Goal: Task Accomplishment & Management: Manage account settings

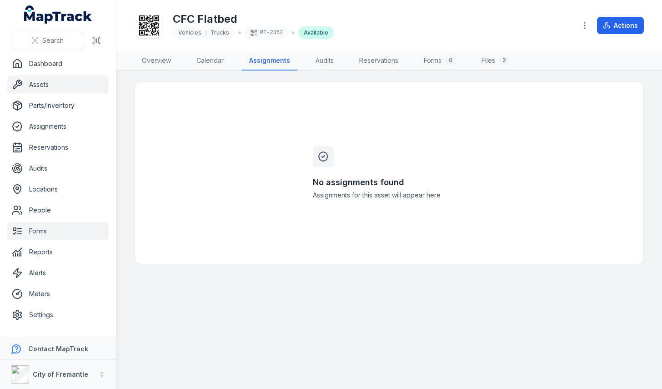
click at [35, 229] on link "Forms" at bounding box center [57, 231] width 101 height 18
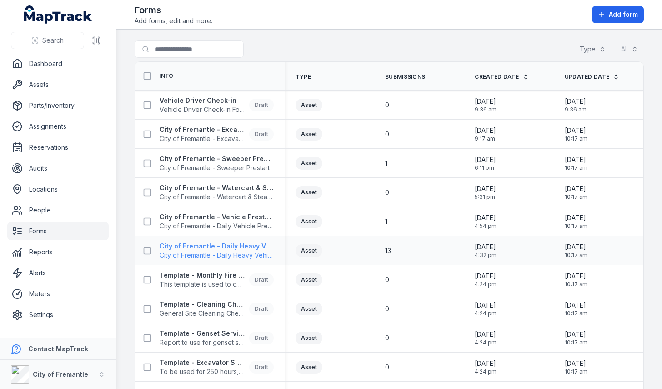
click at [234, 246] on strong "City of Fremantle - Daily Heavy Vehicle Prestart" at bounding box center [217, 245] width 114 height 9
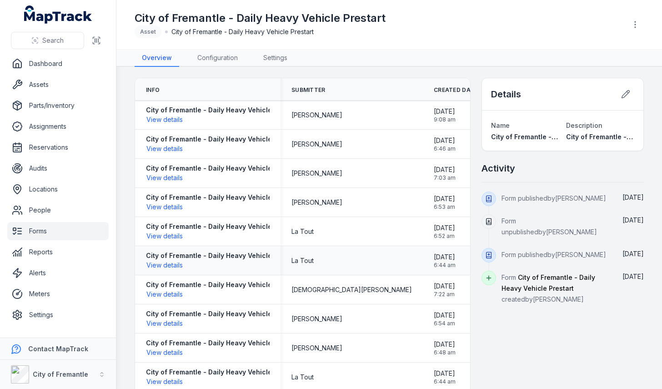
click at [203, 266] on div "City of Fremantle - Daily Heavy Vehicle Prestart View details" at bounding box center [223, 260] width 154 height 19
click at [40, 89] on link "Assets" at bounding box center [57, 84] width 101 height 18
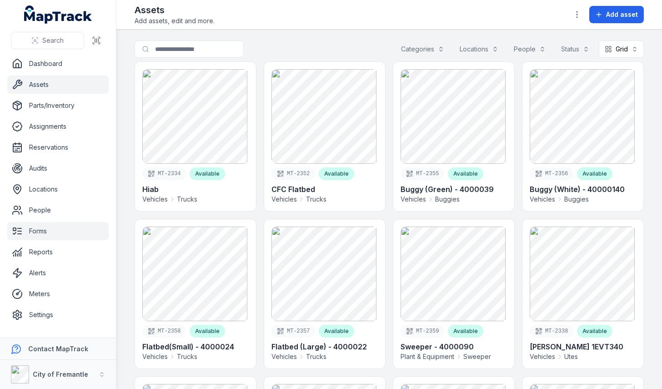
click at [34, 230] on link "Forms" at bounding box center [57, 231] width 101 height 18
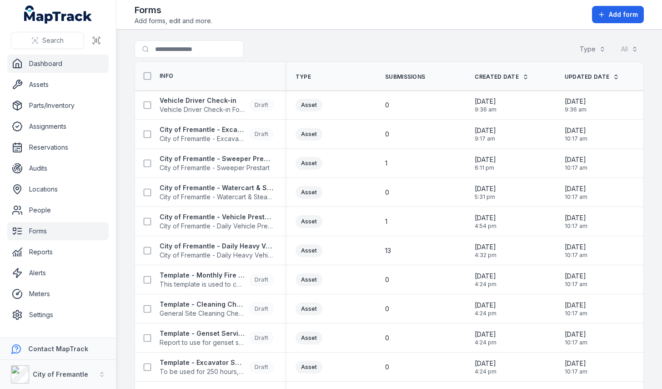
click at [51, 64] on link "Dashboard" at bounding box center [57, 64] width 101 height 18
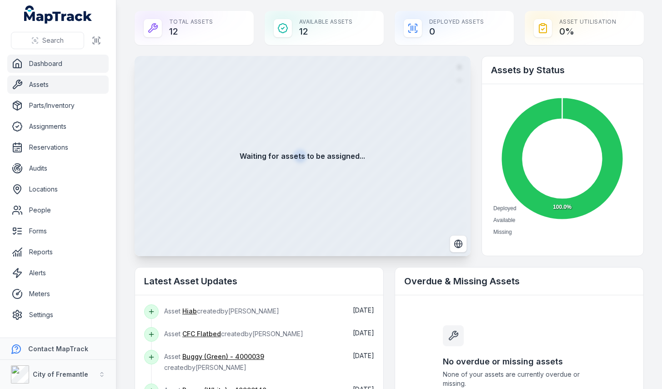
click at [38, 85] on link "Assets" at bounding box center [57, 84] width 101 height 18
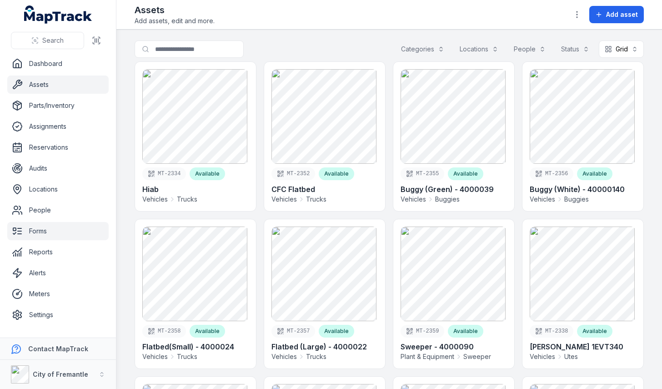
click at [30, 226] on link "Forms" at bounding box center [57, 231] width 101 height 18
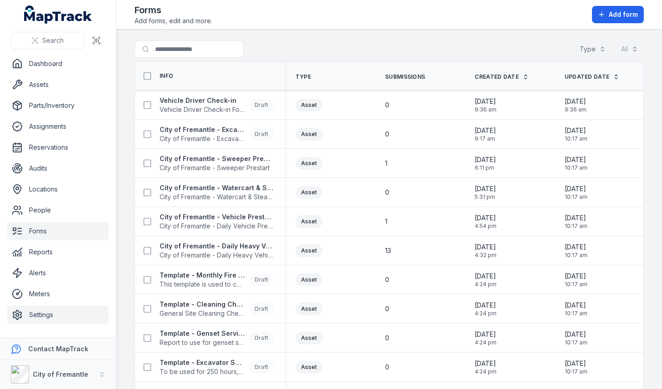
click at [43, 316] on link "Settings" at bounding box center [57, 315] width 101 height 18
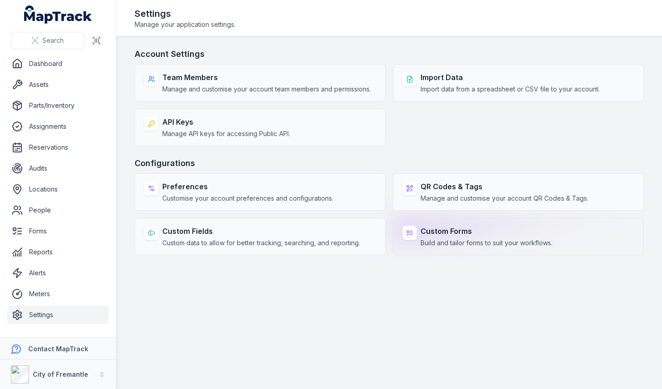
click at [450, 231] on strong "Custom Forms" at bounding box center [487, 231] width 132 height 11
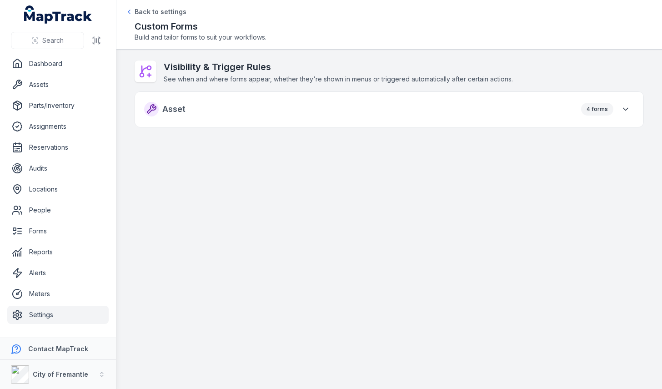
click at [590, 115] on div "4 forms" at bounding box center [597, 109] width 32 height 13
click at [627, 110] on icon "button" at bounding box center [625, 109] width 9 height 9
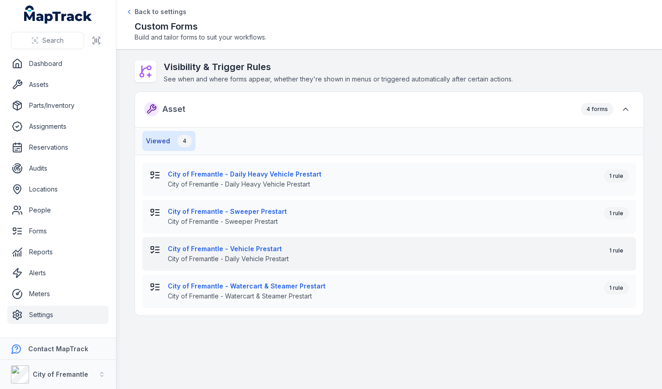
click at [268, 254] on span "City of Fremantle - Daily Vehicle Prestart" at bounding box center [382, 258] width 429 height 9
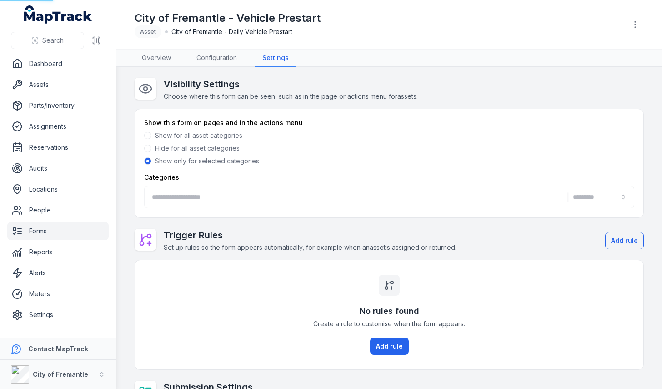
type input "**********"
click at [154, 61] on link "Overview" at bounding box center [157, 58] width 44 height 17
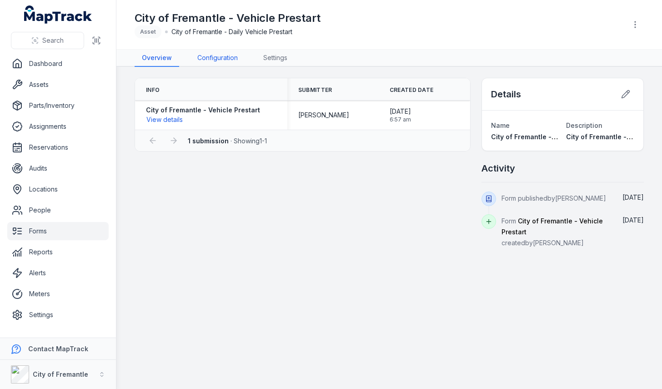
click at [220, 60] on link "Configuration" at bounding box center [217, 58] width 55 height 17
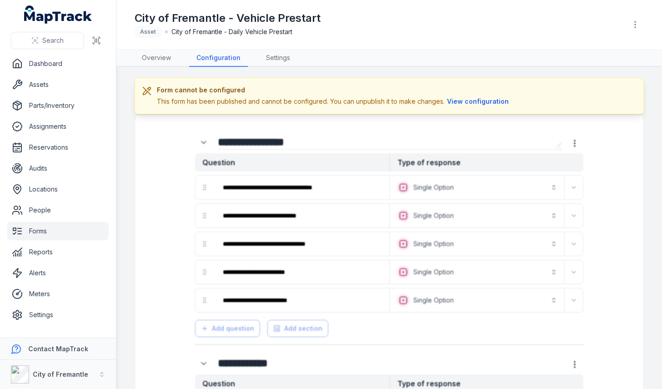
click at [470, 105] on button "View configuration" at bounding box center [478, 101] width 66 height 10
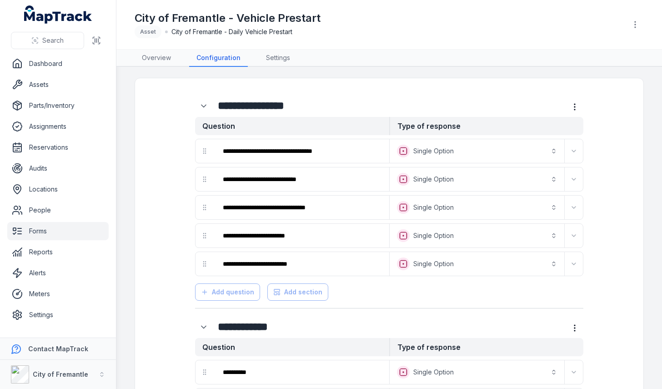
click at [30, 232] on link "Forms" at bounding box center [57, 231] width 101 height 18
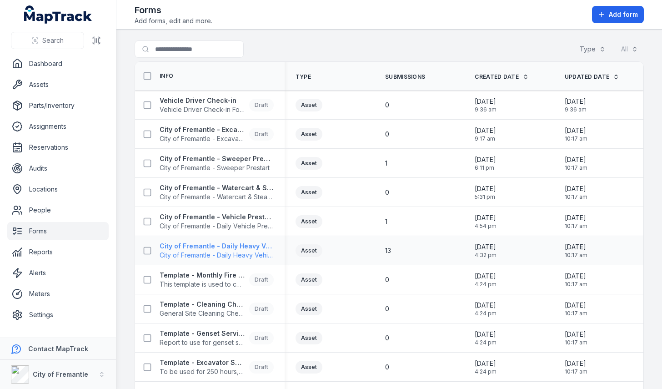
click at [213, 243] on strong "City of Fremantle - Daily Heavy Vehicle Prestart" at bounding box center [217, 245] width 114 height 9
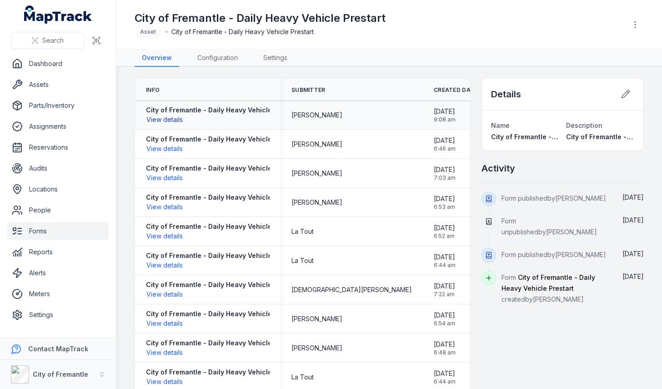
click at [178, 117] on button "View details" at bounding box center [164, 120] width 37 height 10
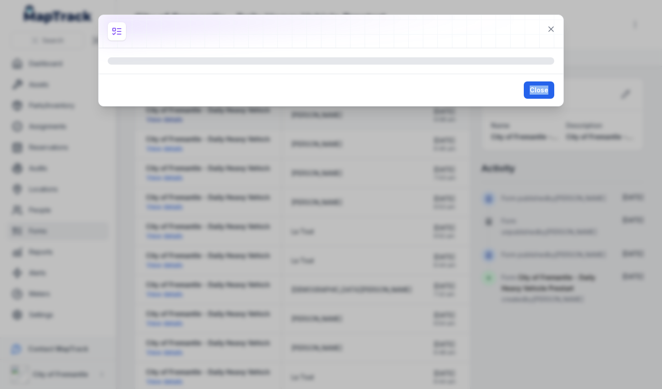
click at [178, 117] on div "Close" at bounding box center [331, 194] width 662 height 389
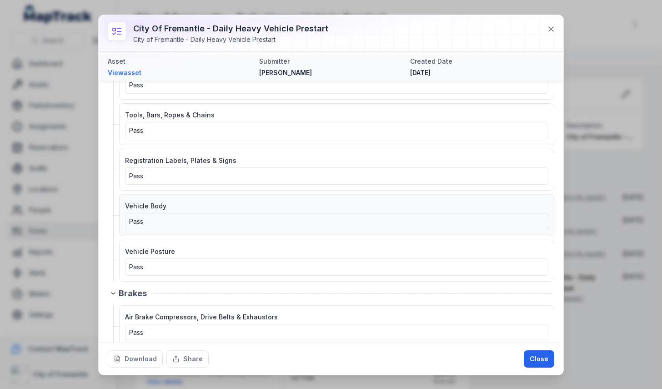
scroll to position [467, 0]
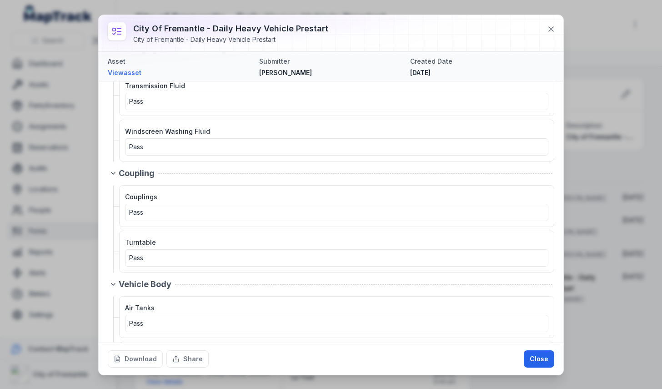
click at [77, 281] on div "City of Fremantle - Daily Heavy Vehicle Prestart City of Fremantle - Daily Heav…" at bounding box center [331, 194] width 662 height 389
click at [40, 88] on div "City of Fremantle - Daily Heavy Vehicle Prestart City of Fremantle - Daily Heav…" at bounding box center [331, 194] width 662 height 389
click at [550, 35] on button at bounding box center [550, 28] width 17 height 17
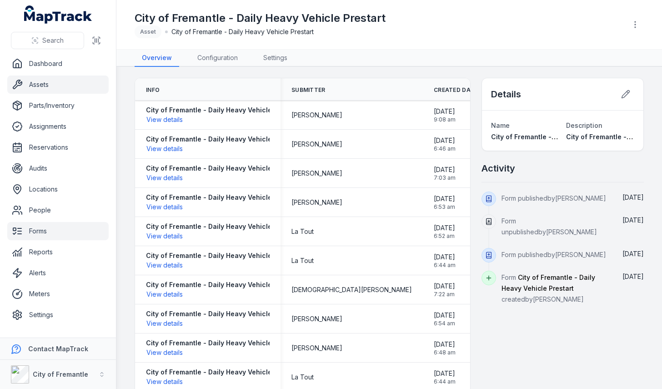
click at [25, 83] on link "Assets" at bounding box center [57, 84] width 101 height 18
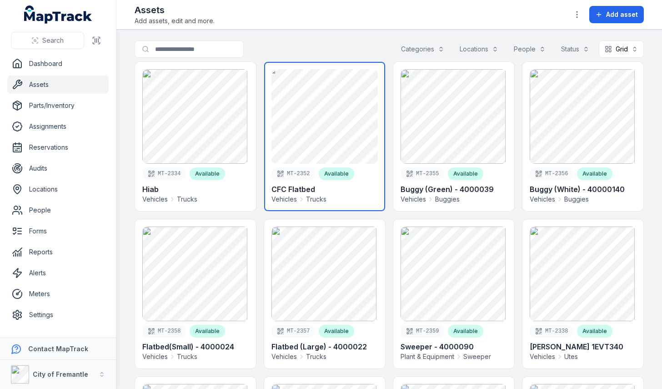
click at [340, 162] on link at bounding box center [324, 136] width 121 height 149
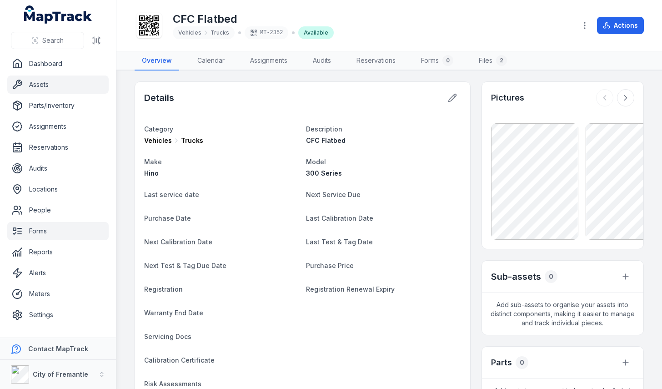
click at [32, 230] on link "Forms" at bounding box center [57, 231] width 101 height 18
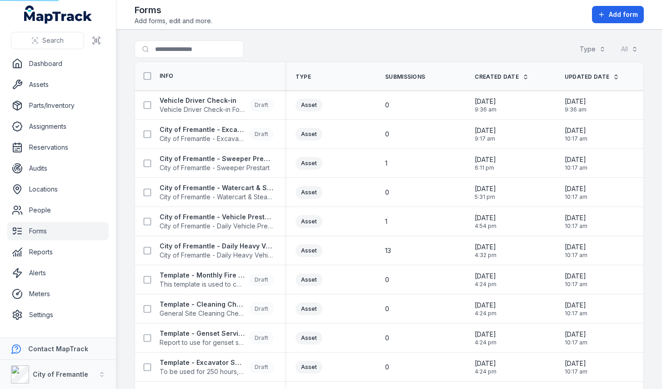
click at [32, 230] on link "Forms" at bounding box center [57, 231] width 101 height 18
click at [50, 127] on link "Assignments" at bounding box center [57, 126] width 101 height 18
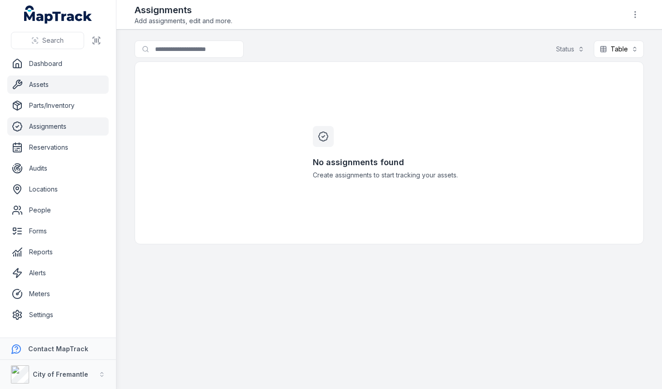
click at [41, 79] on link "Assets" at bounding box center [57, 84] width 101 height 18
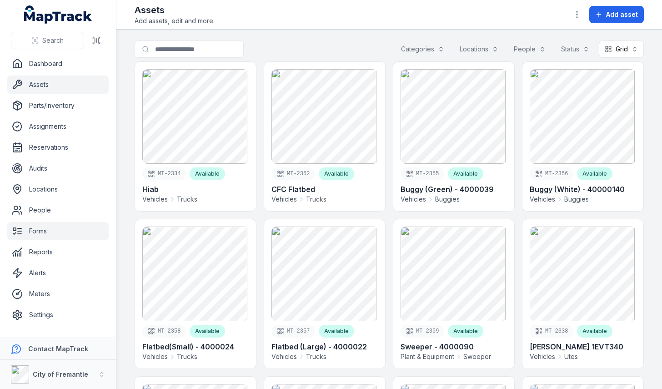
click at [35, 229] on link "Forms" at bounding box center [57, 231] width 101 height 18
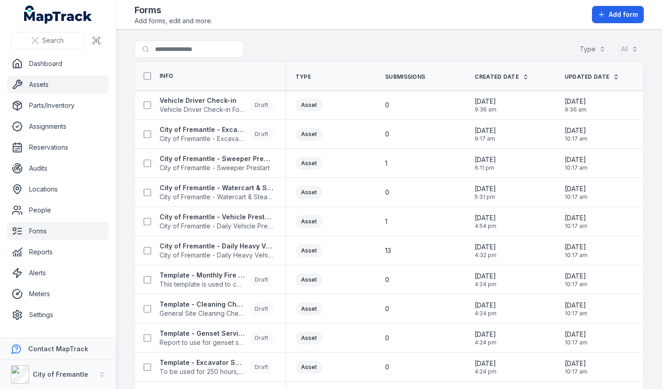
click at [39, 86] on link "Assets" at bounding box center [57, 84] width 101 height 18
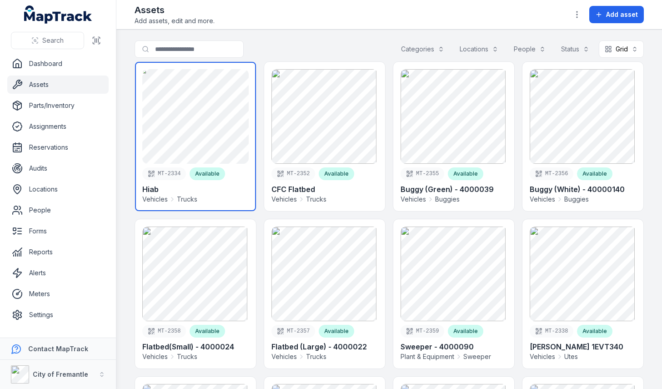
click at [215, 149] on link at bounding box center [195, 136] width 121 height 149
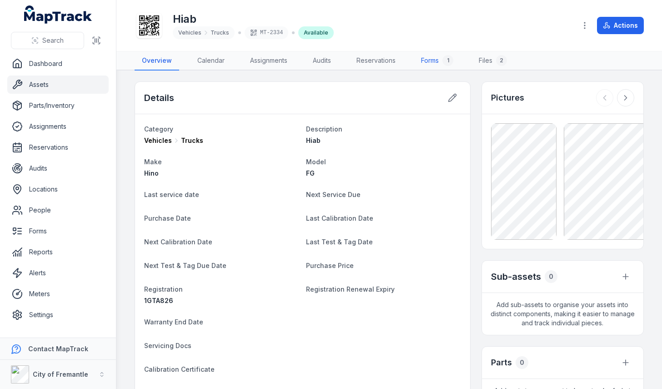
click at [436, 61] on link "Forms 1" at bounding box center [437, 60] width 47 height 19
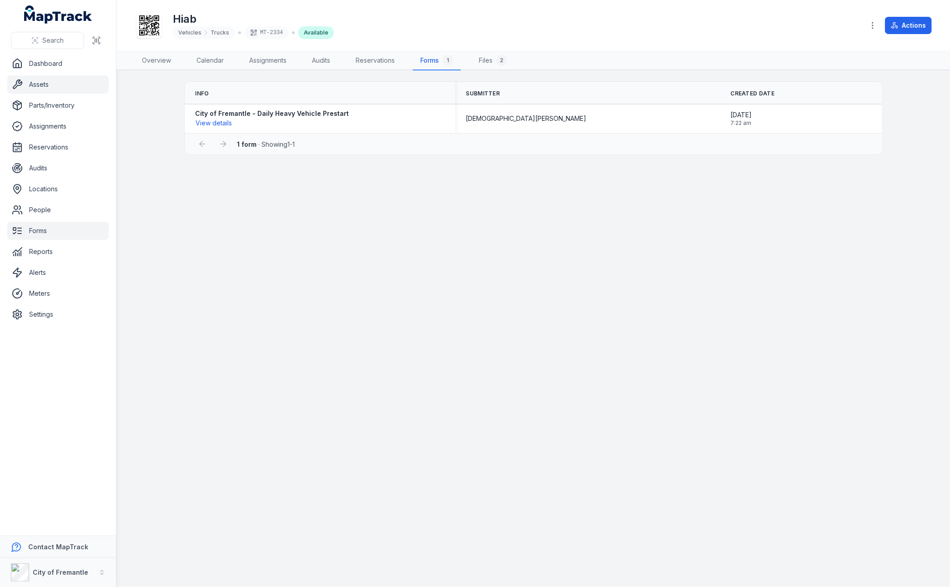
click at [50, 230] on link "Forms" at bounding box center [57, 231] width 101 height 18
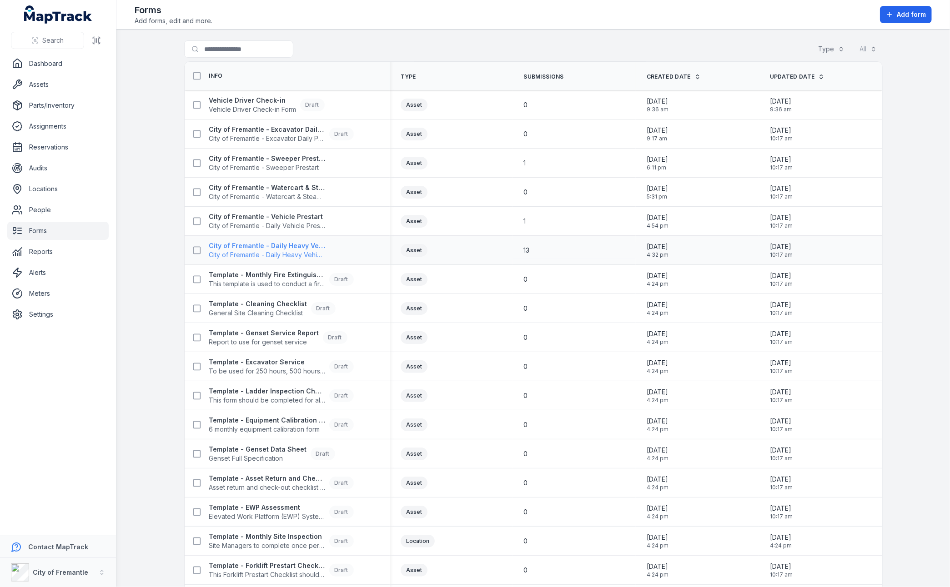
click at [275, 256] on span "City of Fremantle - Daily Heavy Vehicle Prestart" at bounding box center [267, 255] width 116 height 9
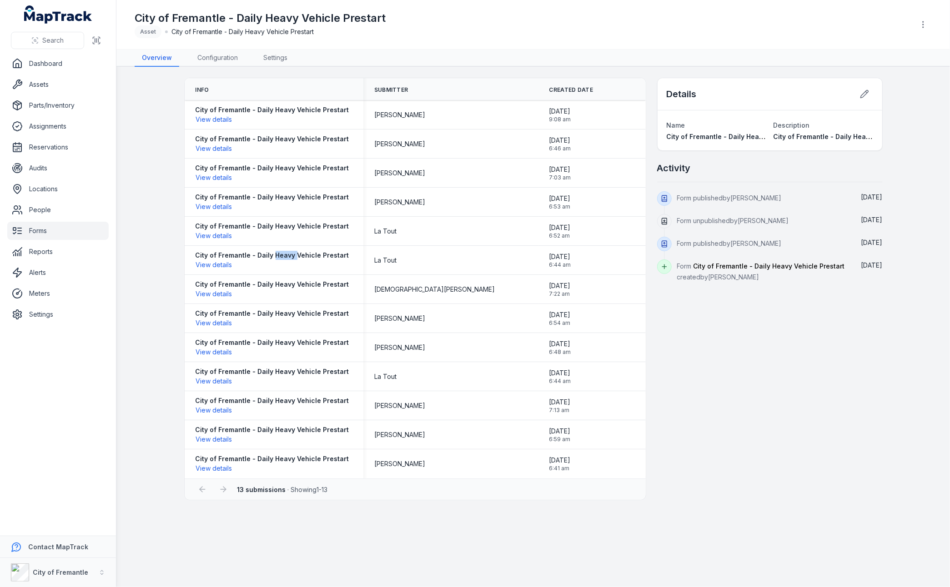
click at [275, 256] on strong "City of Fremantle - Daily Heavy Vehicle Prestart" at bounding box center [272, 255] width 154 height 9
click at [662, 97] on icon at bounding box center [864, 94] width 9 height 9
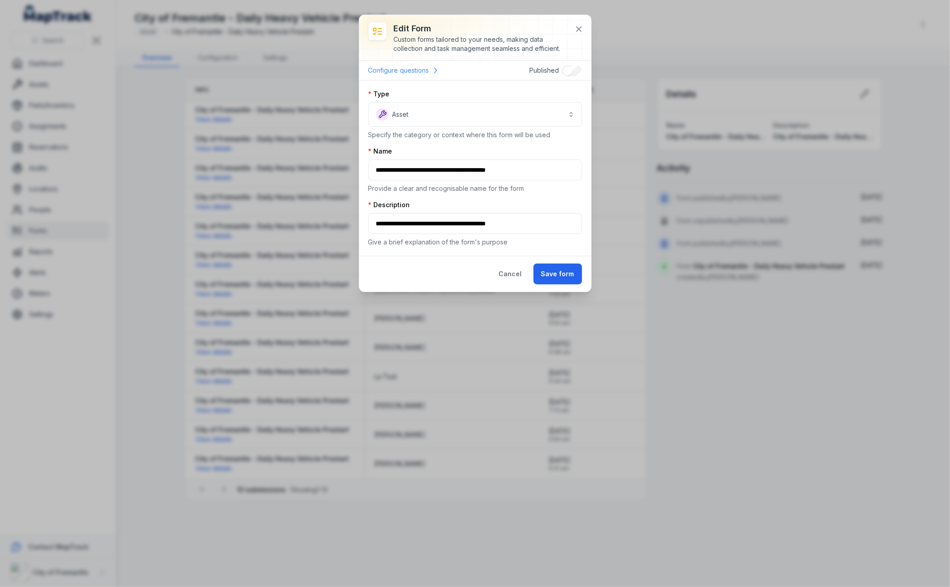
click at [406, 73] on link "Configure questions" at bounding box center [404, 71] width 72 height 12
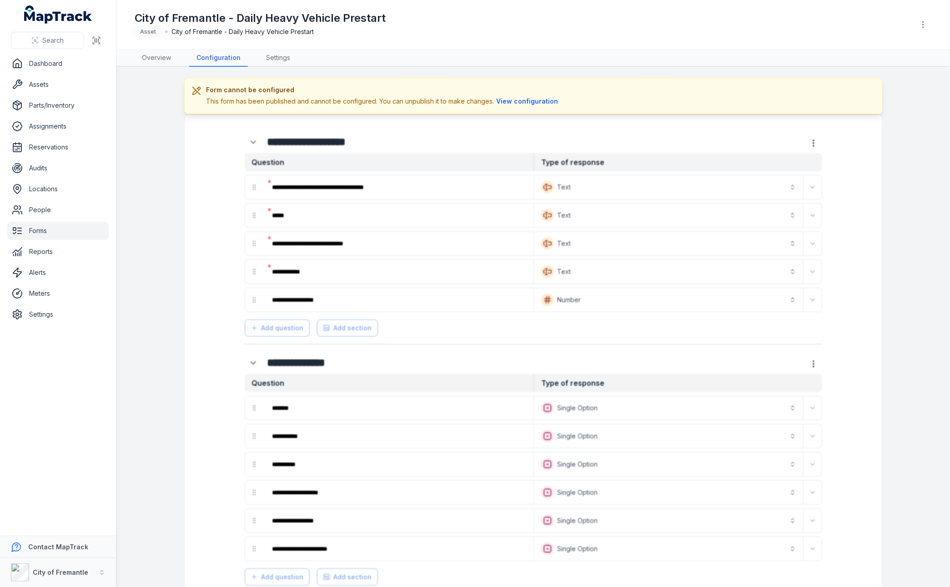
click at [509, 105] on div "Form cannot be configured This form has been published and cannot be configured…" at bounding box center [533, 96] width 698 height 36
click at [514, 100] on button "View configuration" at bounding box center [527, 101] width 66 height 10
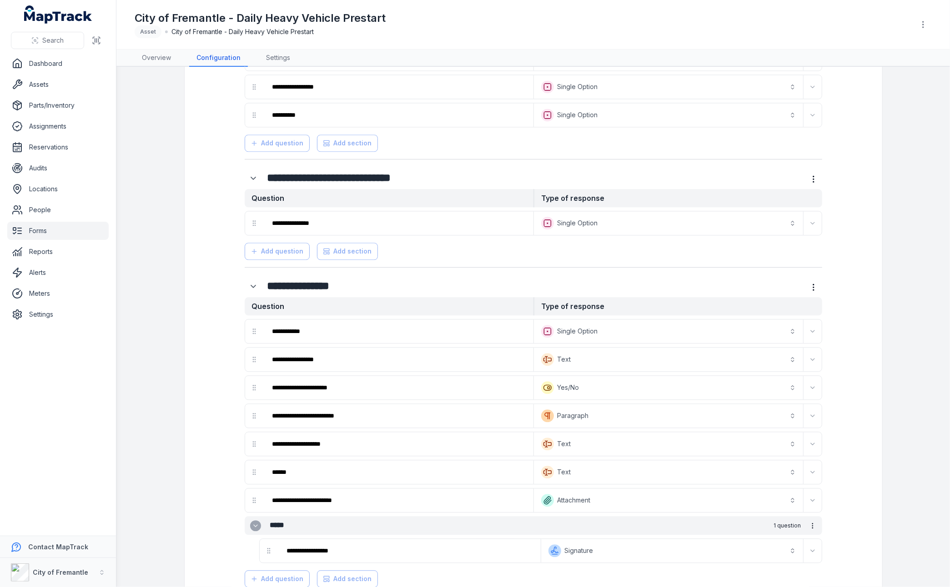
scroll to position [1681, 0]
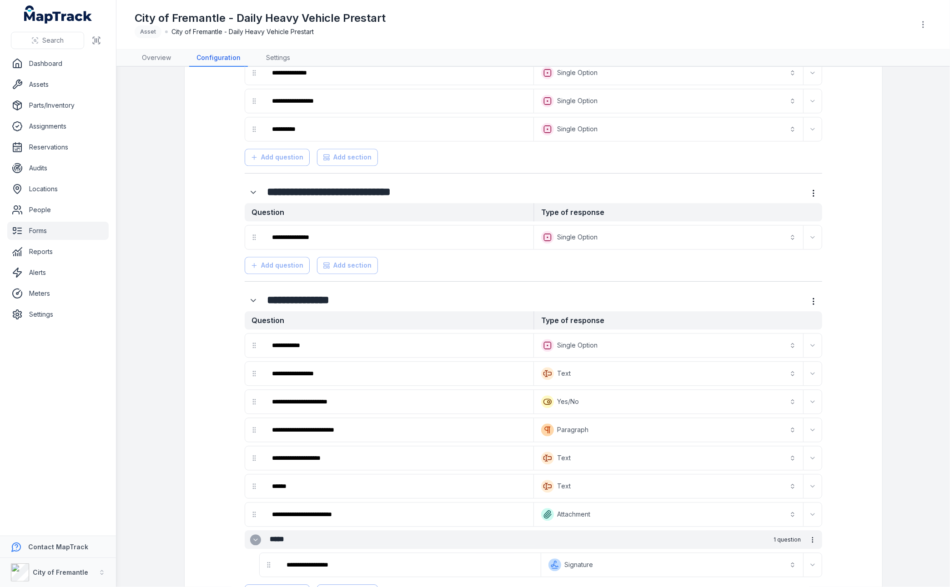
click at [261, 253] on div "Add question Add section" at bounding box center [533, 263] width 577 height 21
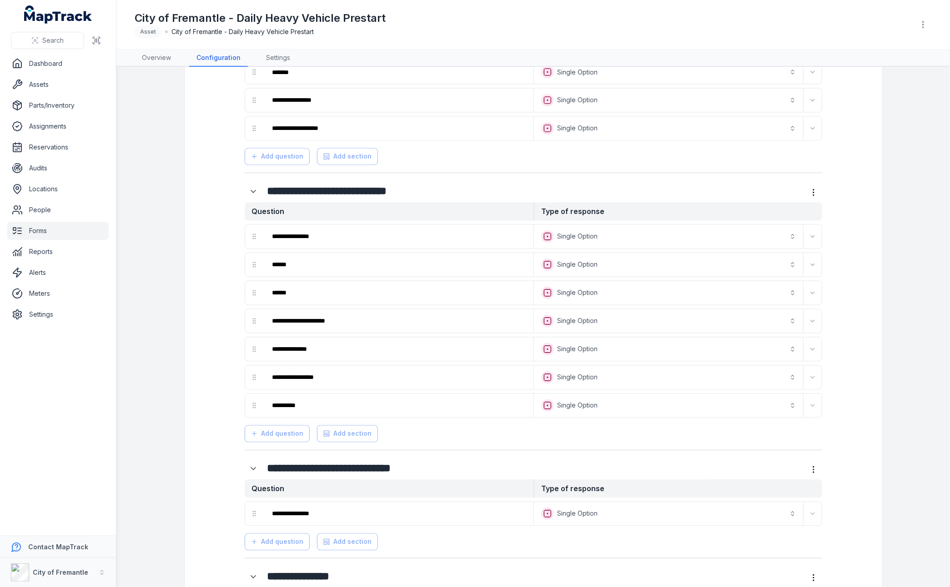
scroll to position [1272, 0]
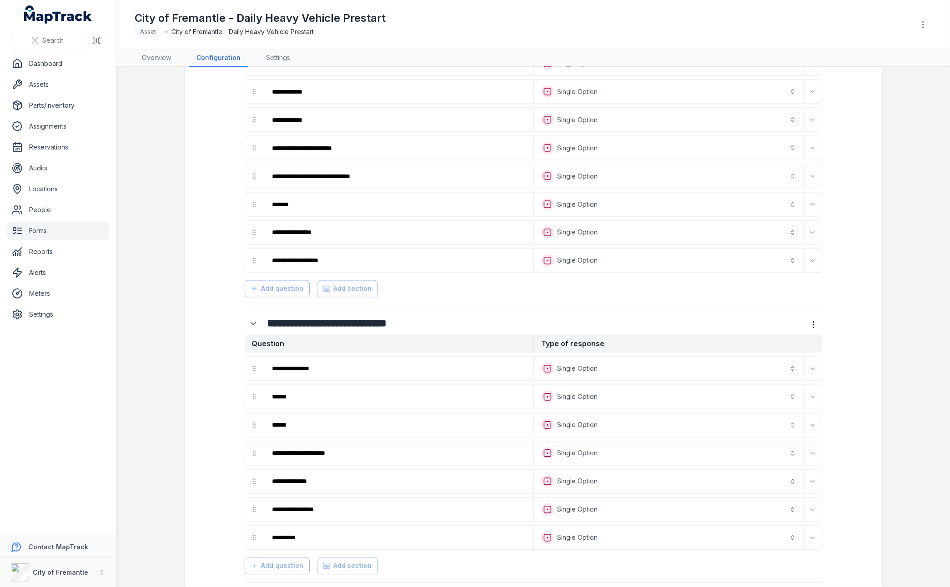
click at [662, 359] on button "**********" at bounding box center [669, 369] width 266 height 20
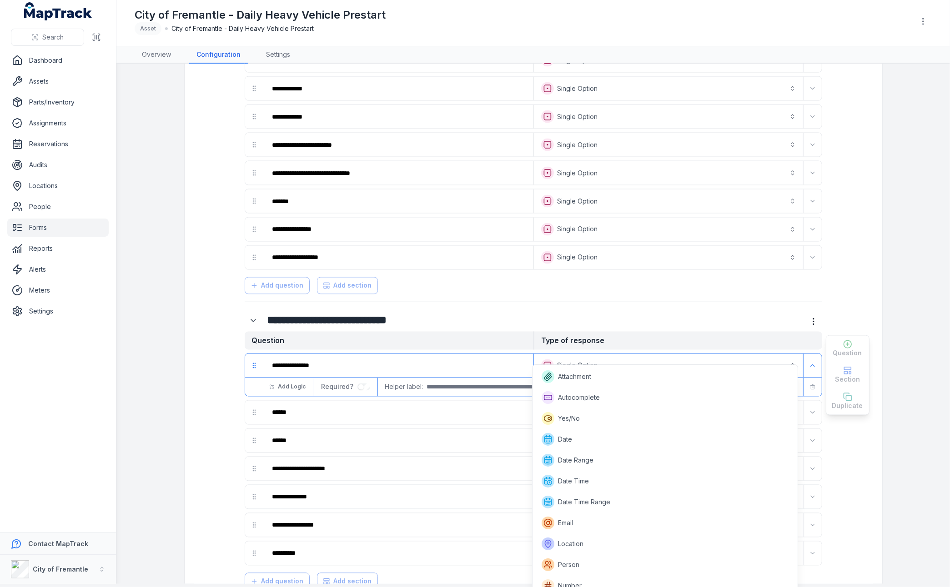
scroll to position [50, 0]
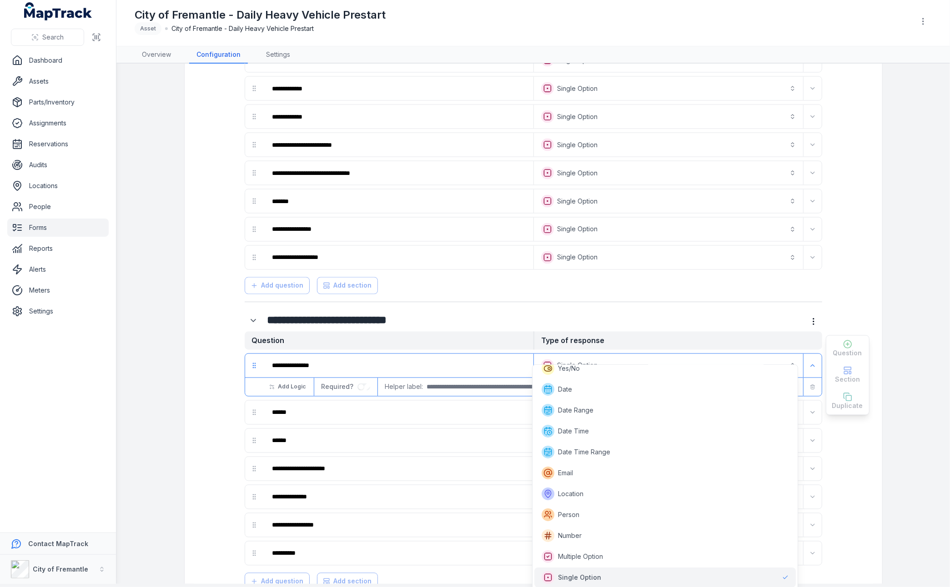
click at [662, 359] on button "**********" at bounding box center [669, 366] width 266 height 20
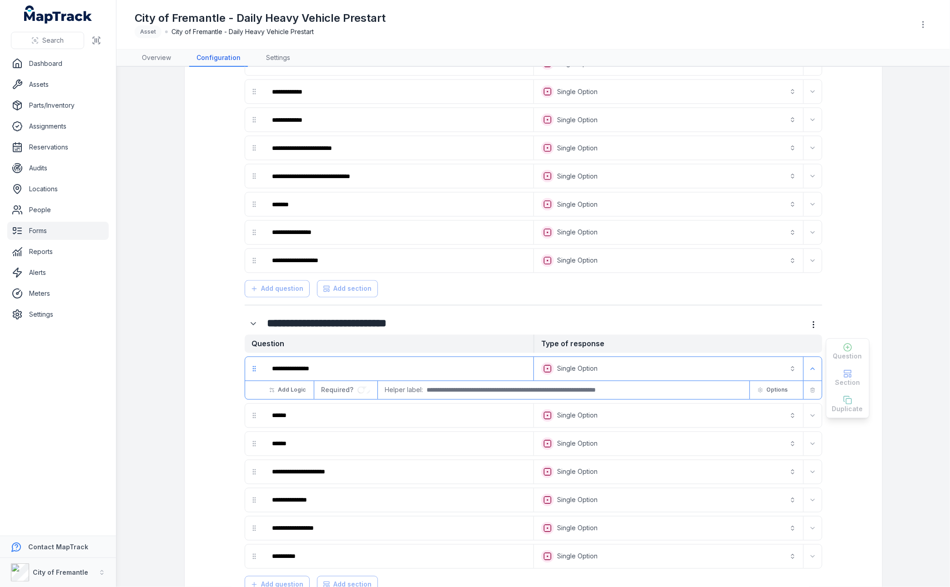
scroll to position [0, 0]
click at [662, 359] on button "**********" at bounding box center [669, 369] width 266 height 20
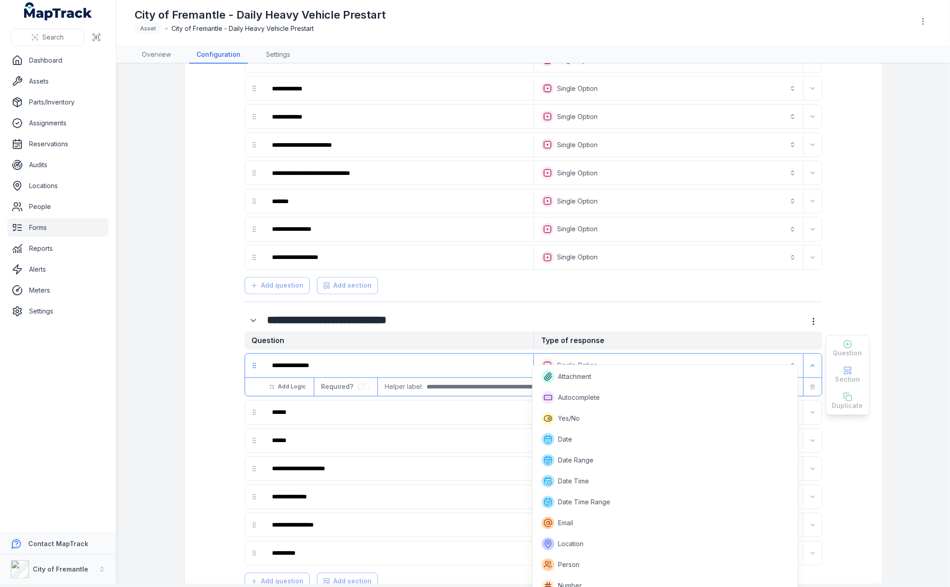
scroll to position [50, 0]
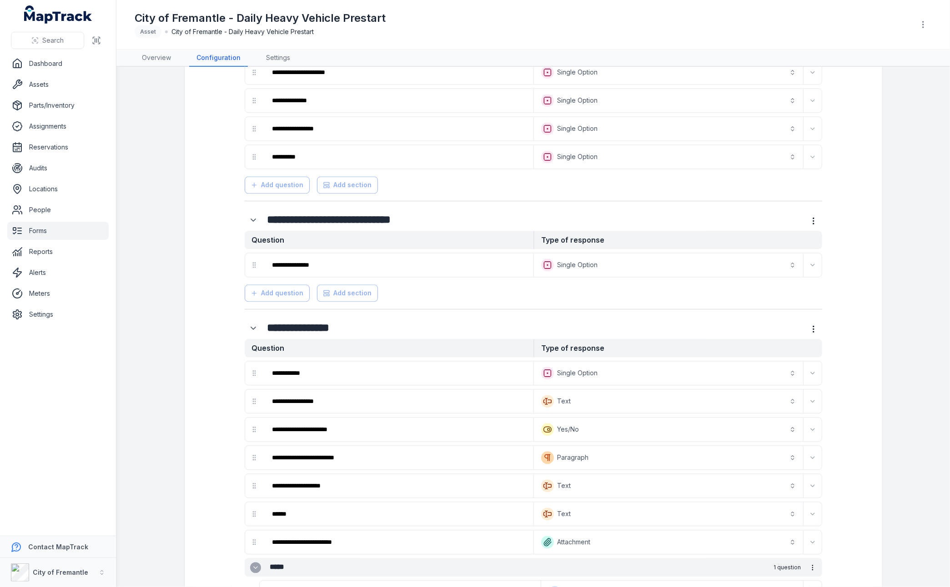
scroll to position [1745, 0]
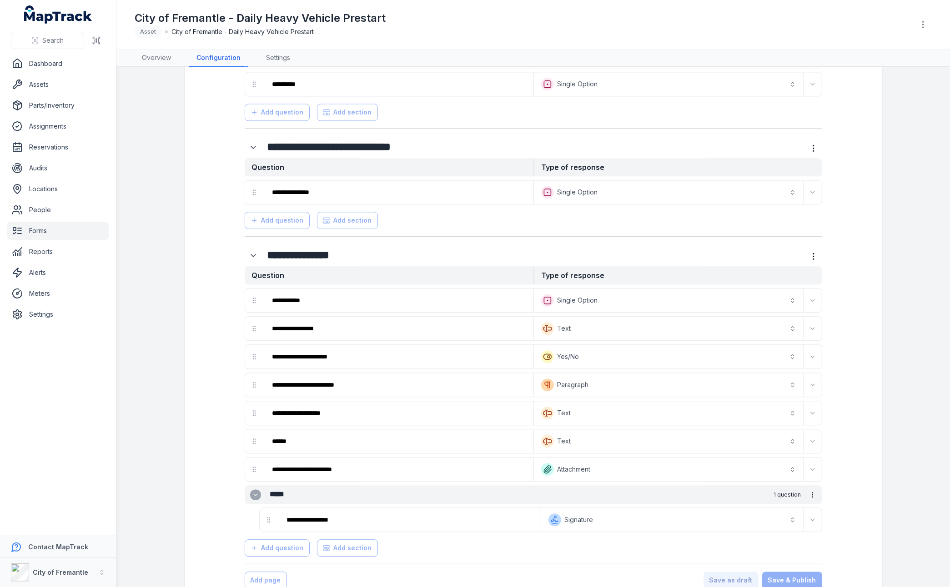
click at [662, 369] on main "**********" at bounding box center [532, 327] width 833 height 521
